Goal: Check status

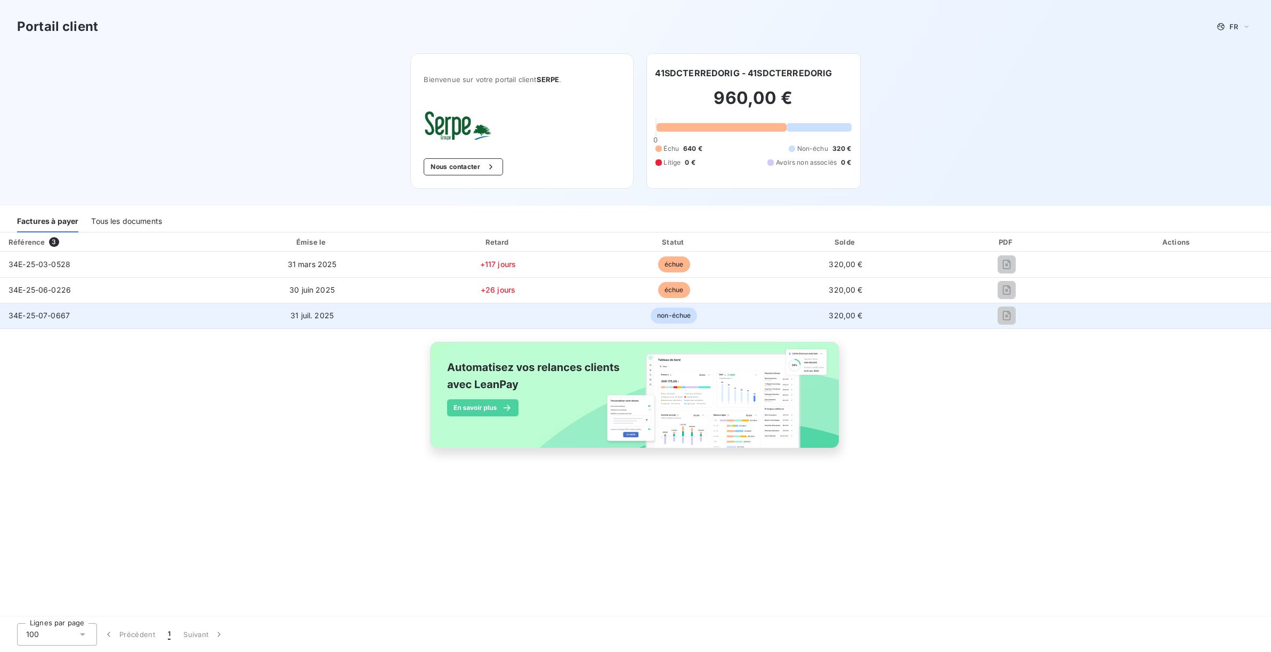
click at [25, 314] on span "34E-25-07-0667" at bounding box center [39, 315] width 61 height 9
click at [670, 321] on span "non-échue" at bounding box center [674, 315] width 46 height 16
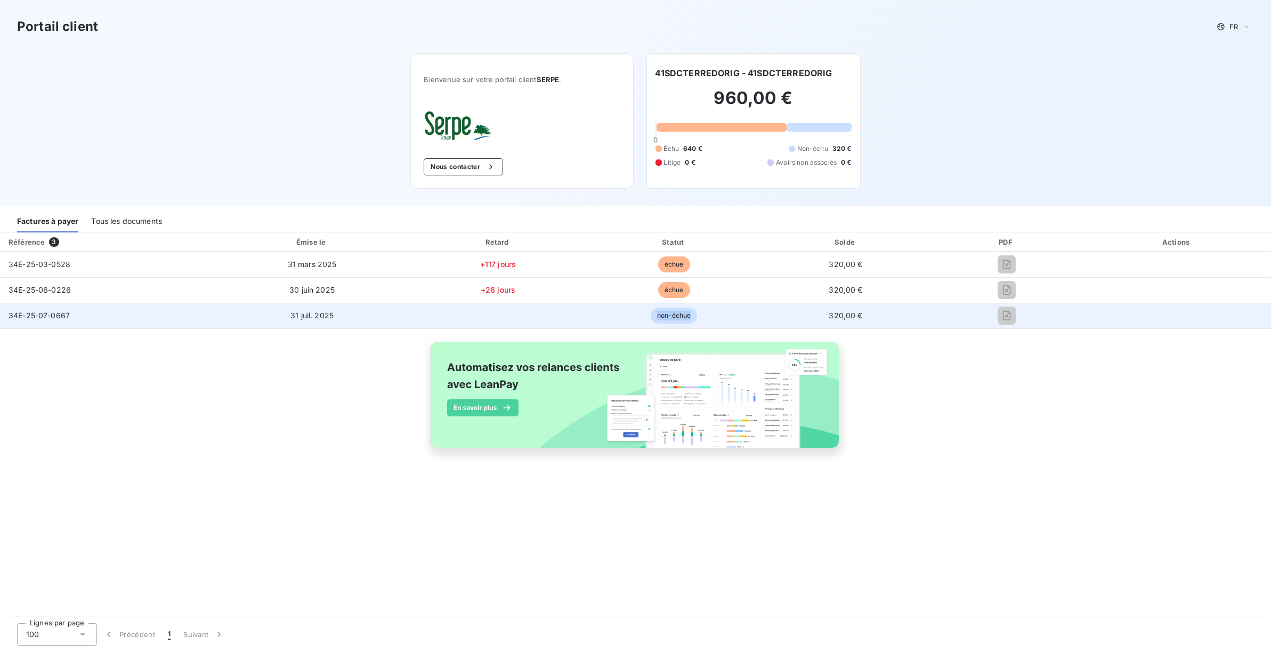
drag, startPoint x: 670, startPoint y: 321, endPoint x: 665, endPoint y: 318, distance: 5.5
click at [665, 318] on span "non-échue" at bounding box center [674, 315] width 46 height 16
click at [664, 318] on span "non-échue" at bounding box center [674, 315] width 46 height 16
